Goal: Contribute content

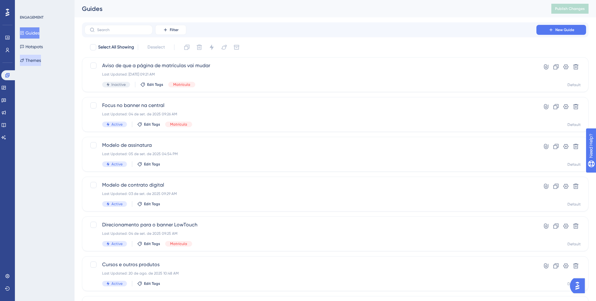
click at [33, 61] on button "Themes" at bounding box center [30, 60] width 21 height 11
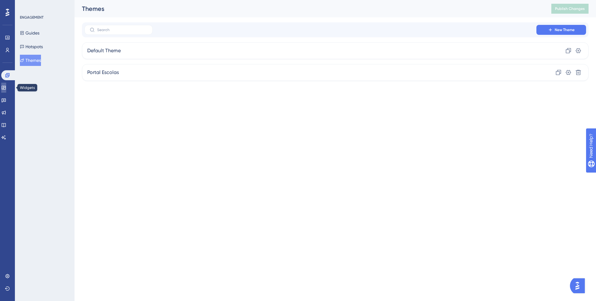
click at [6, 90] on link at bounding box center [3, 88] width 5 height 10
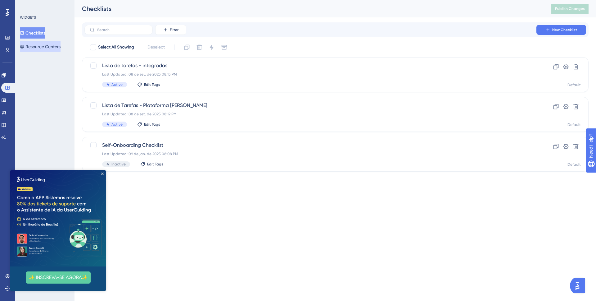
click at [43, 47] on button "Resource Centers" at bounding box center [40, 46] width 41 height 11
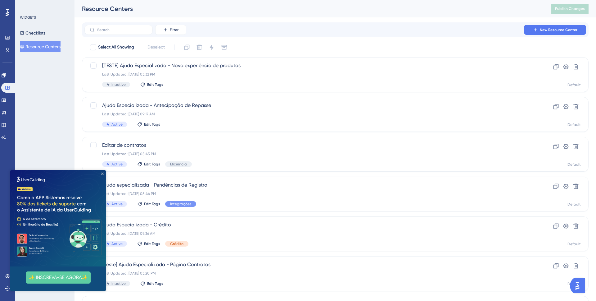
click at [103, 174] on icon "Close Preview" at bounding box center [102, 173] width 2 height 2
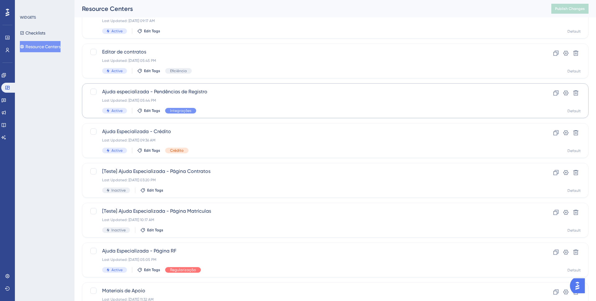
scroll to position [129, 0]
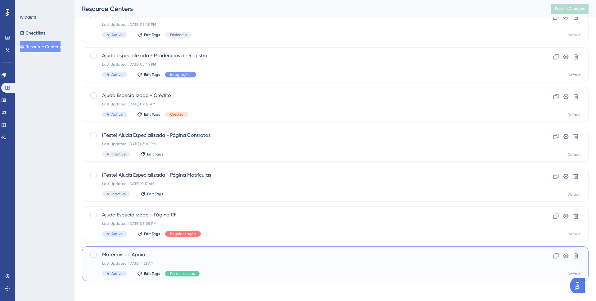
click at [141, 256] on span "Materiais de Apoio" at bounding box center [310, 254] width 417 height 7
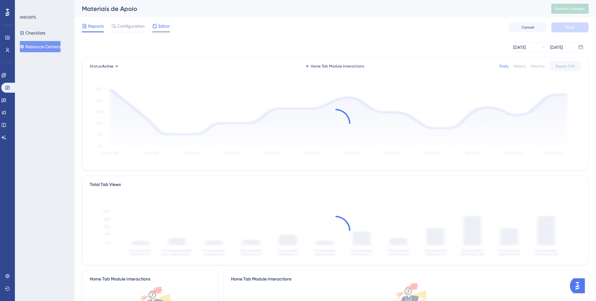
click at [160, 27] on span "Editor" at bounding box center [163, 25] width 11 height 7
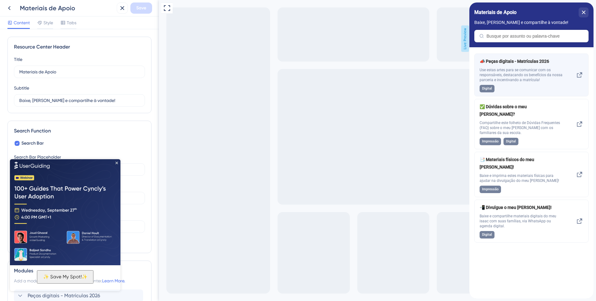
click at [541, 75] on span "Use estas artes para se comunicar com os responsáveis, destacando os benefícios…" at bounding box center [521, 74] width 83 height 15
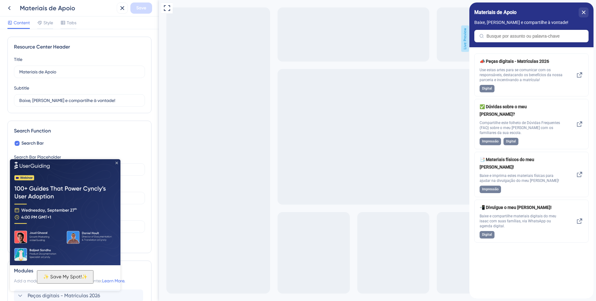
click at [118, 163] on icon "Close Preview" at bounding box center [116, 162] width 2 height 2
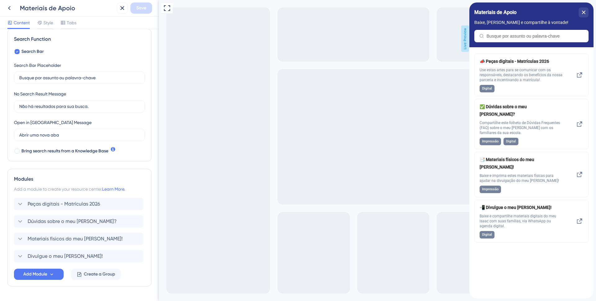
scroll to position [95, 0]
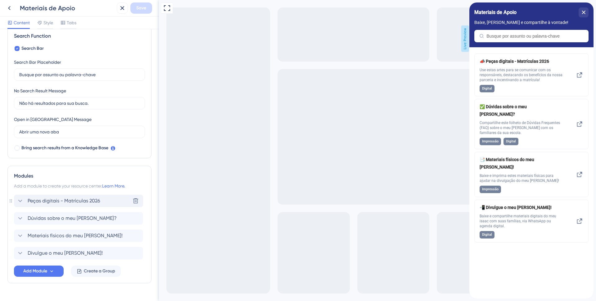
click at [19, 201] on icon at bounding box center [19, 200] width 7 height 7
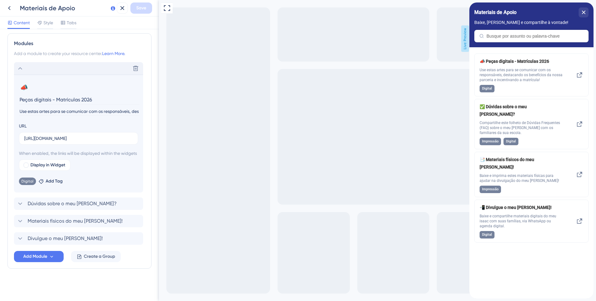
scroll to position [234, 0]
click at [73, 95] on input "Peças digitais - Matrículas 2026" at bounding box center [79, 100] width 120 height 10
click at [94, 95] on input "Peças digitais - Matrículas 2026" at bounding box center [79, 100] width 120 height 10
drag, startPoint x: 98, startPoint y: 92, endPoint x: 20, endPoint y: 91, distance: 78.6
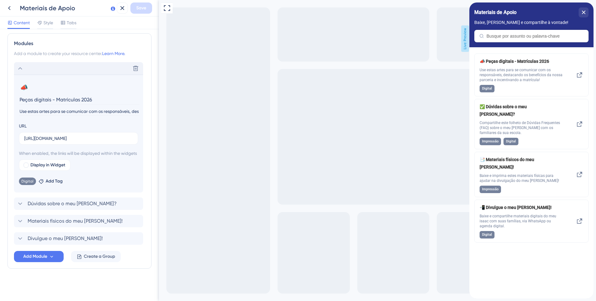
click at [19, 95] on input "Peças digitais - Matrículas 2026" at bounding box center [79, 100] width 120 height 10
paste input "Kit de Matri"
click at [61, 95] on input "Kit de Matriculas 2026" at bounding box center [79, 100] width 120 height 10
click at [59, 95] on input "Kit de Matriculas 2026" at bounding box center [79, 100] width 120 height 10
type input "Kit de Matriculas - 2026"
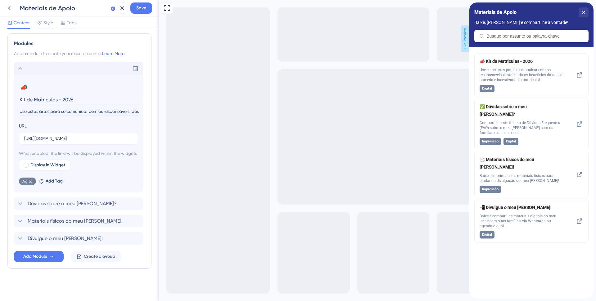
click at [55, 107] on input "Use estas artes para se comunicar com os responsáveis, destacando os benefícios…" at bounding box center [79, 111] width 120 height 8
click at [20, 107] on input "Use estas artes para se comunicar com os responsáveis, destacando os benefícios…" at bounding box center [79, 111] width 120 height 8
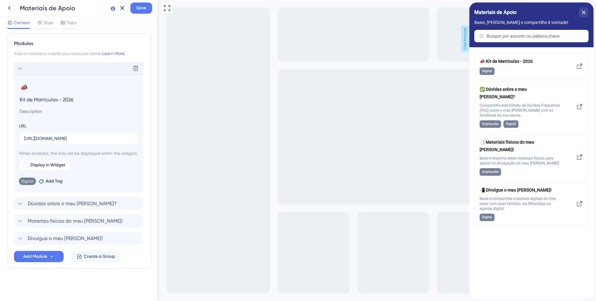
paste input "Nessa página reunimos conteúdos para apoiar sua escola no período de matrículas…"
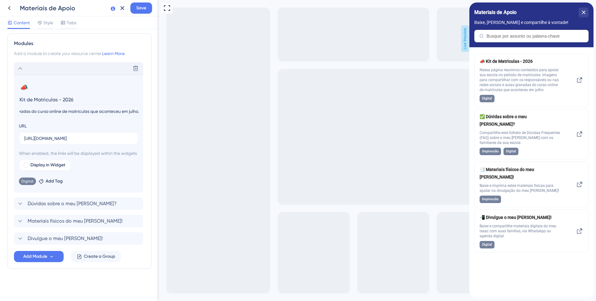
click at [33, 107] on input "Nessa página reunimos conteúdos para apoiar sua escola no período de matrículas…" at bounding box center [79, 111] width 120 height 8
type input "Acesse conteúdos para apoiar sua escola no período de matrículas: imagens para …"
click at [138, 7] on span "Save" at bounding box center [141, 7] width 10 height 7
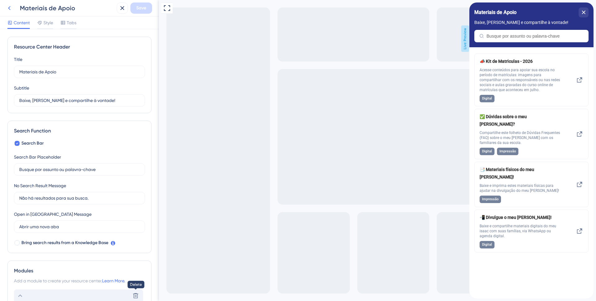
click at [8, 6] on icon at bounding box center [9, 7] width 7 height 7
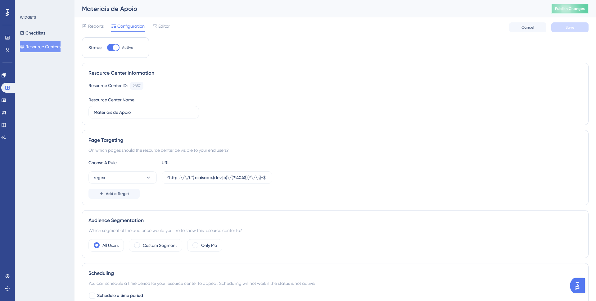
click at [561, 8] on span "Publish Changes" at bounding box center [570, 8] width 30 height 5
